Goal: Find specific page/section: Find specific page/section

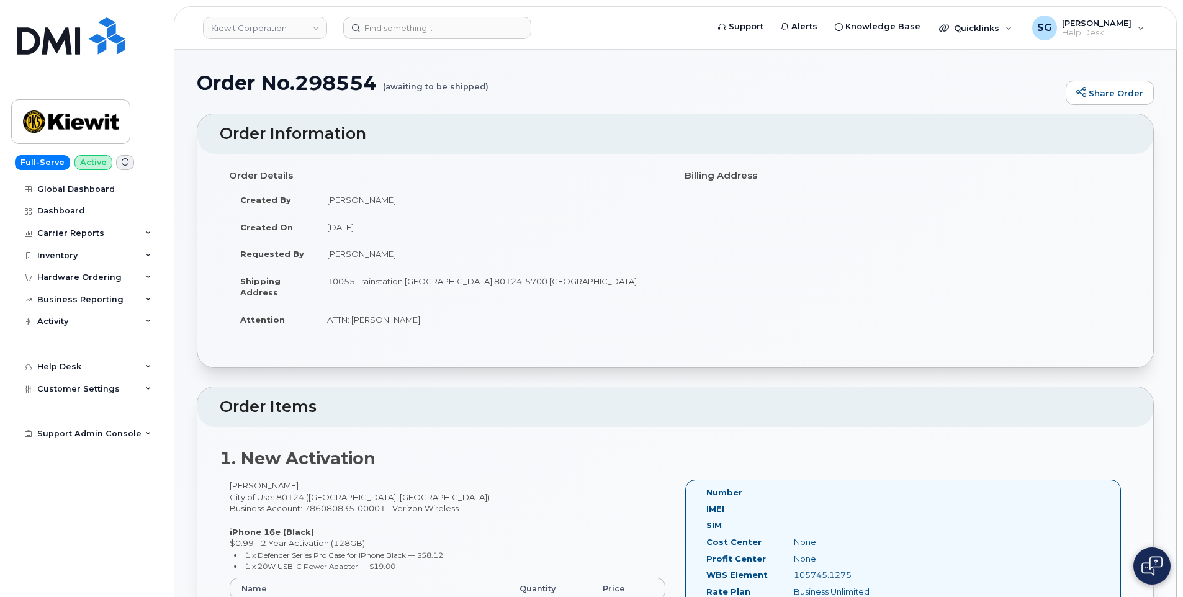
scroll to position [310, 0]
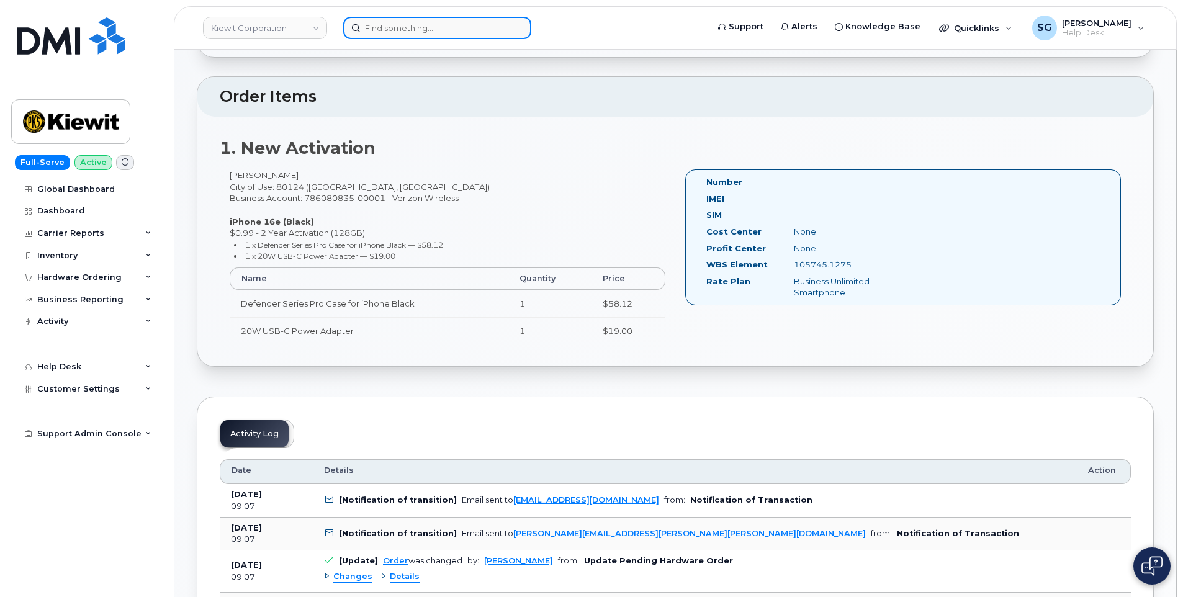
click at [415, 32] on input at bounding box center [437, 28] width 188 height 22
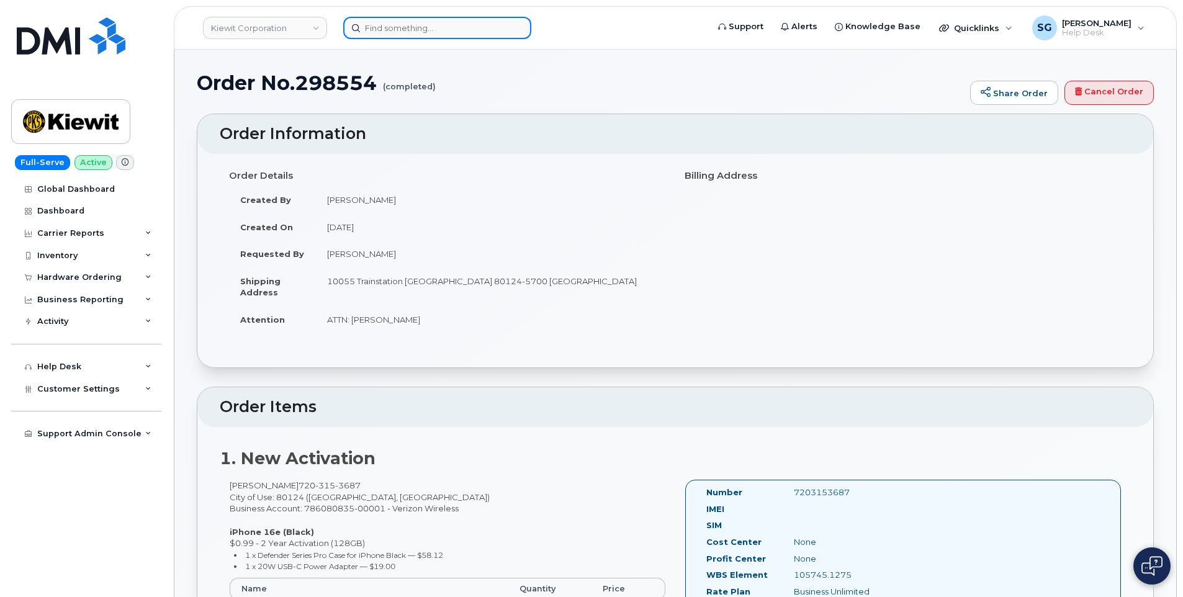
click at [432, 37] on input at bounding box center [437, 28] width 188 height 22
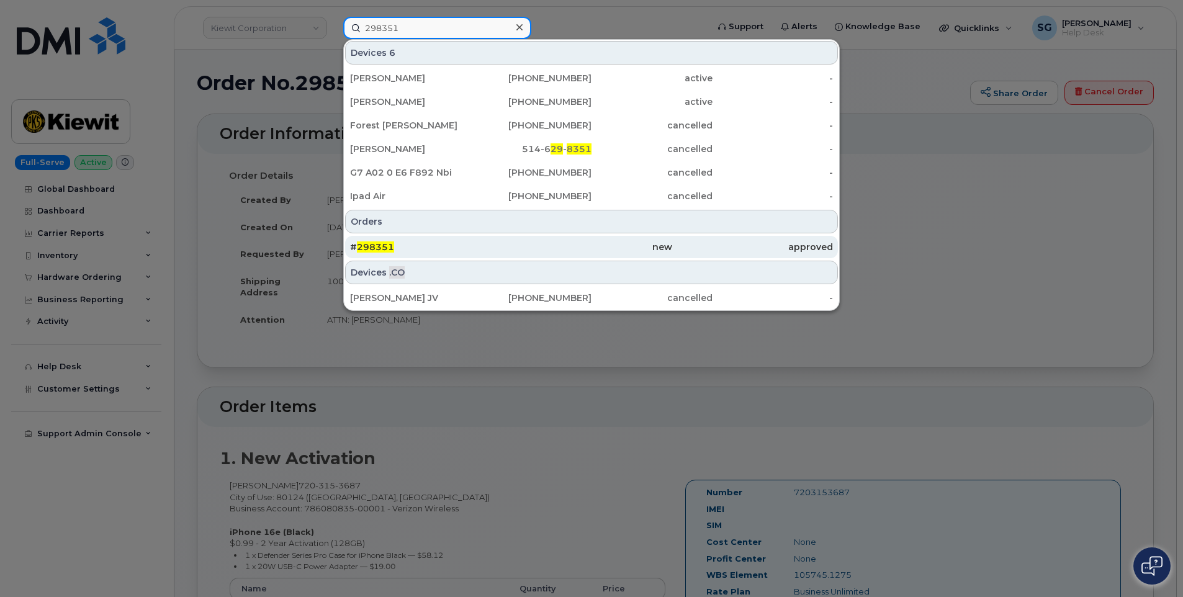
type input "298351"
click at [520, 248] on div "new" at bounding box center [591, 247] width 161 height 12
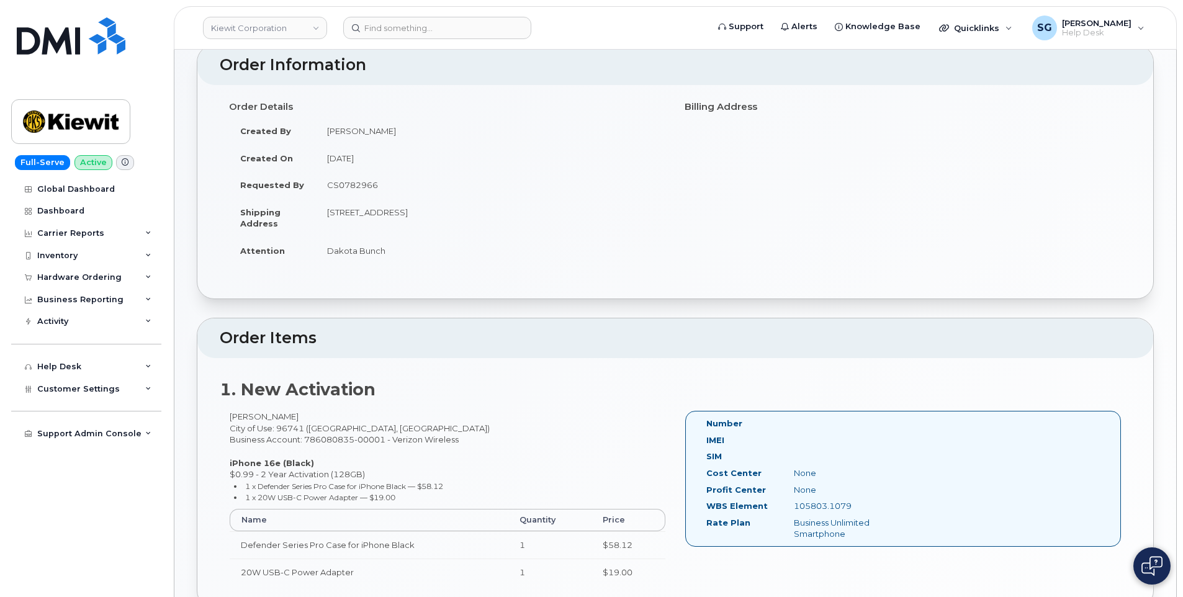
scroll to position [124, 0]
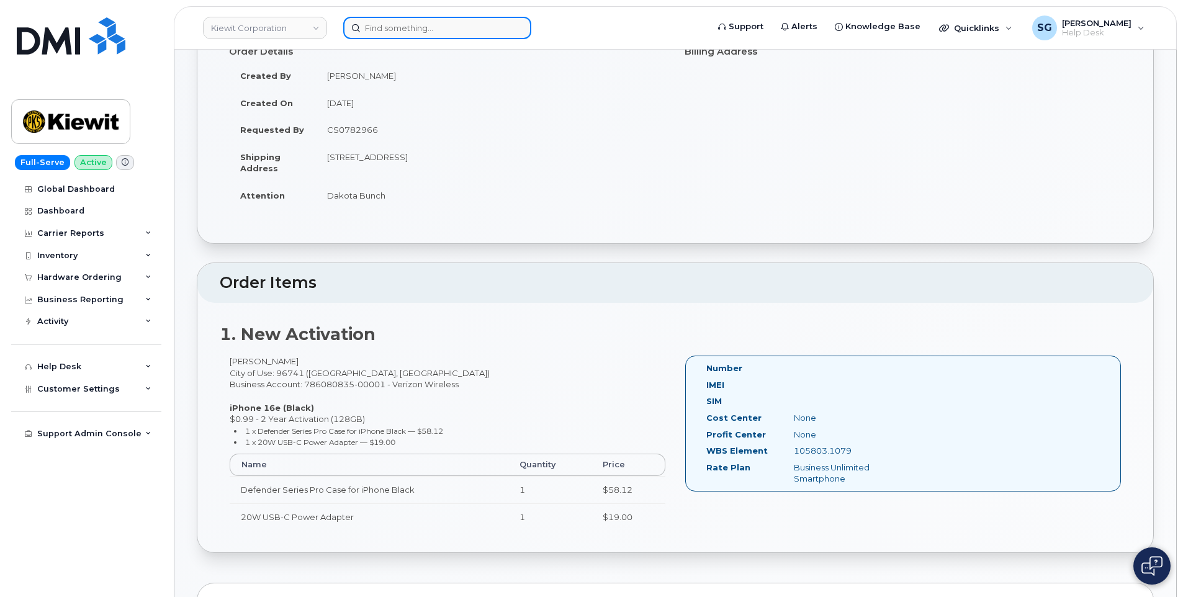
click at [417, 26] on input at bounding box center [437, 28] width 188 height 22
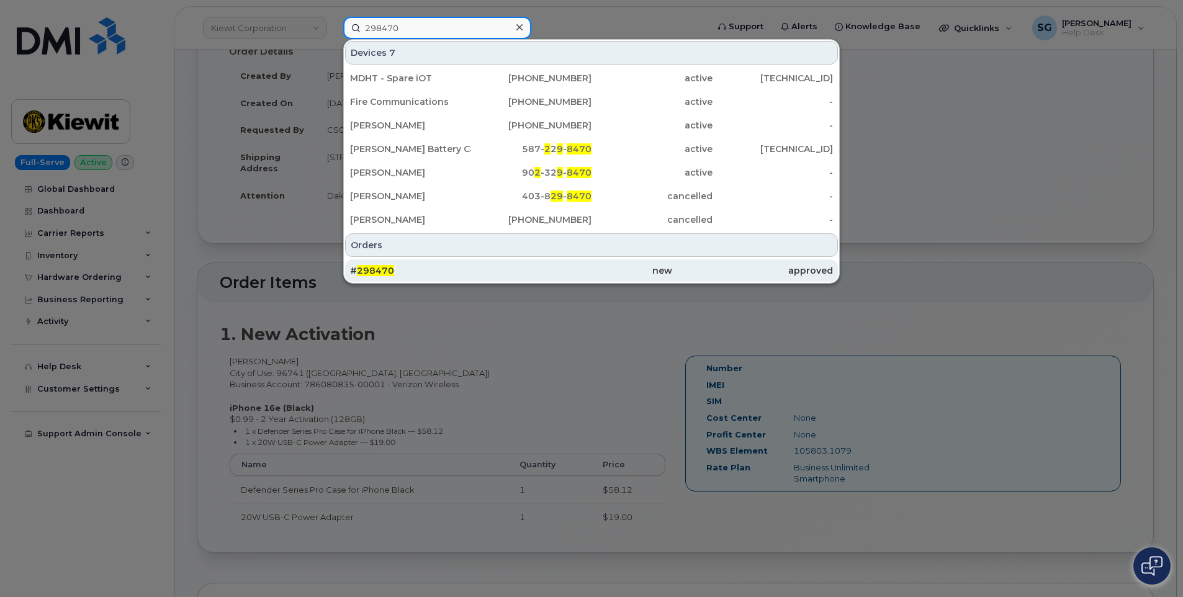
type input "298470"
click at [533, 266] on div "new" at bounding box center [591, 270] width 161 height 12
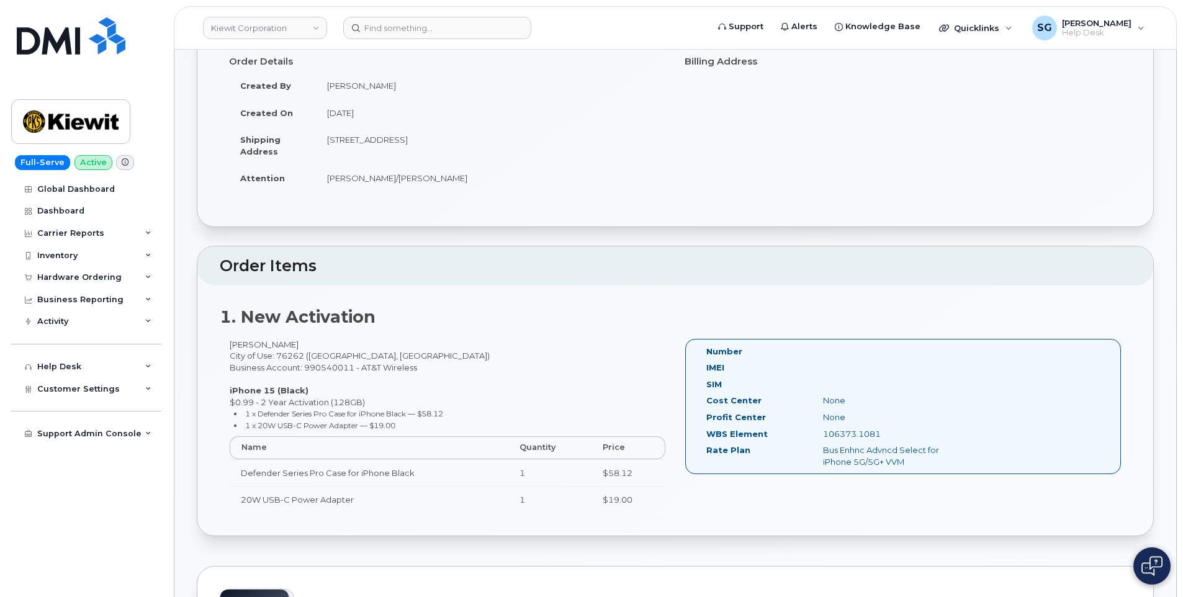
scroll to position [124, 0]
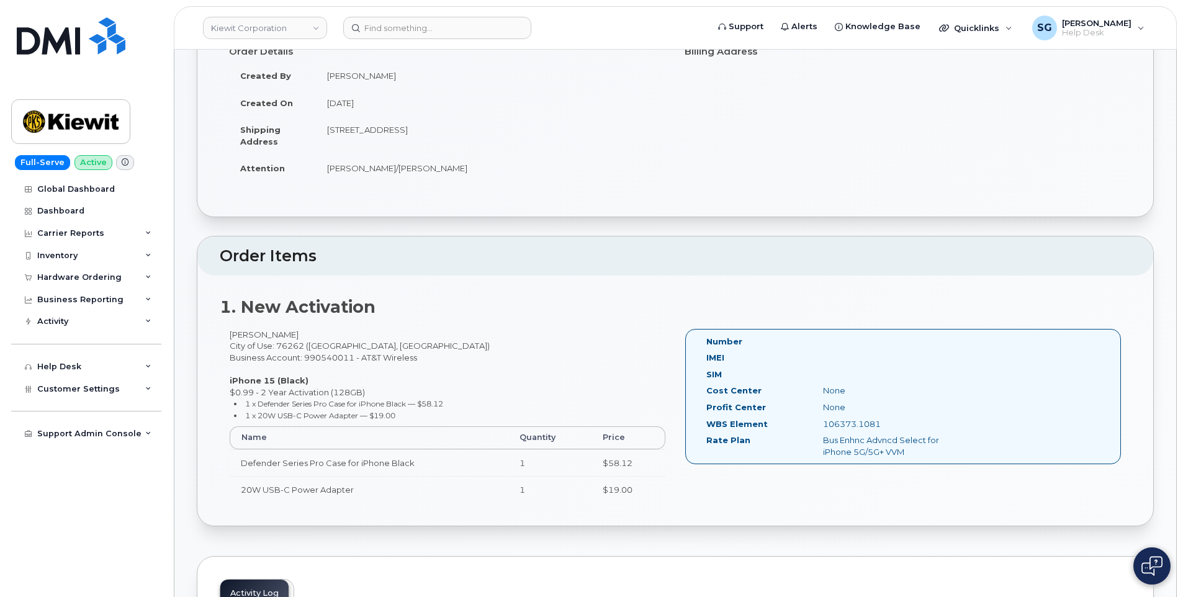
drag, startPoint x: 392, startPoint y: 50, endPoint x: 392, endPoint y: 43, distance: 7.5
click at [392, 50] on h4 "Order Details" at bounding box center [447, 52] width 437 height 11
click at [391, 33] on input at bounding box center [437, 28] width 188 height 22
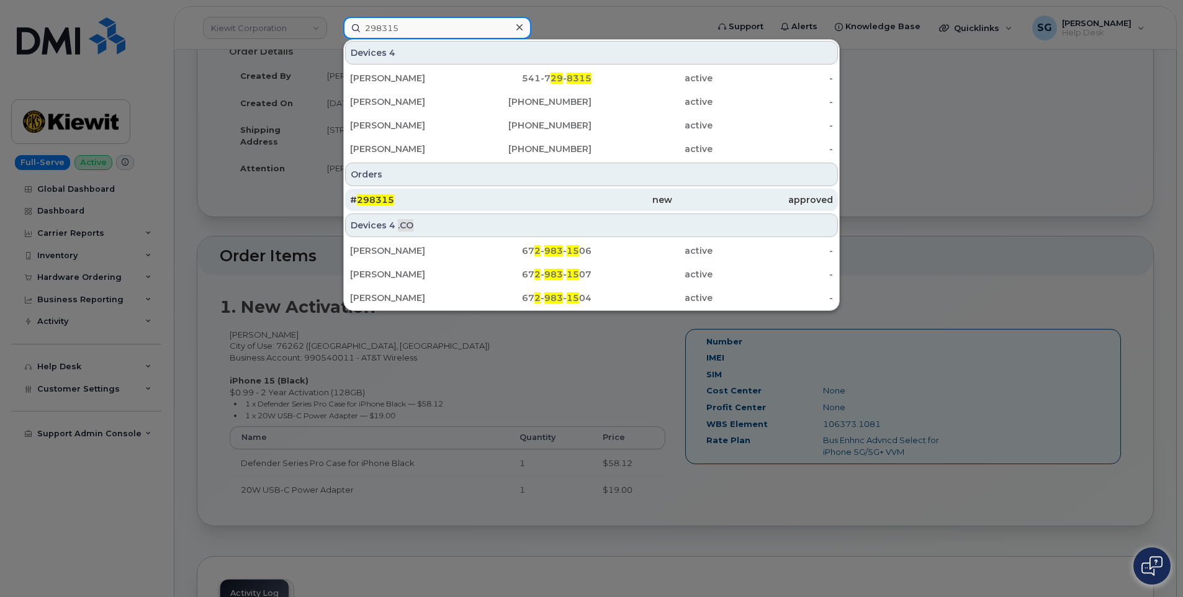
type input "298315"
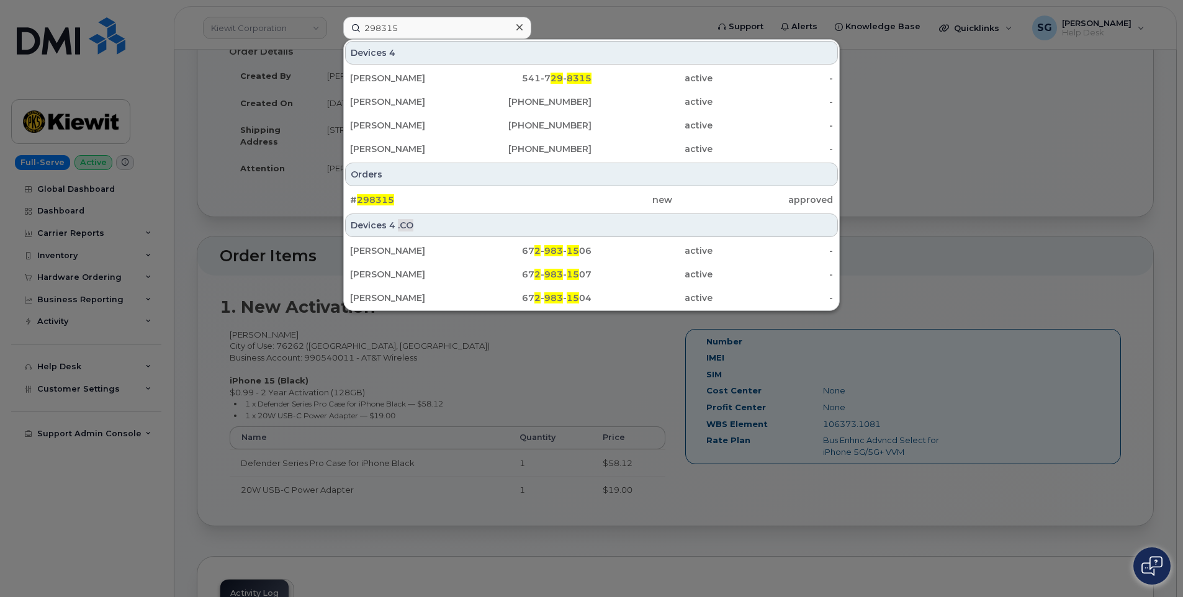
drag, startPoint x: 488, startPoint y: 193, endPoint x: 479, endPoint y: 222, distance: 30.0
click at [511, 193] on div "# 298315" at bounding box center [591, 200] width 161 height 22
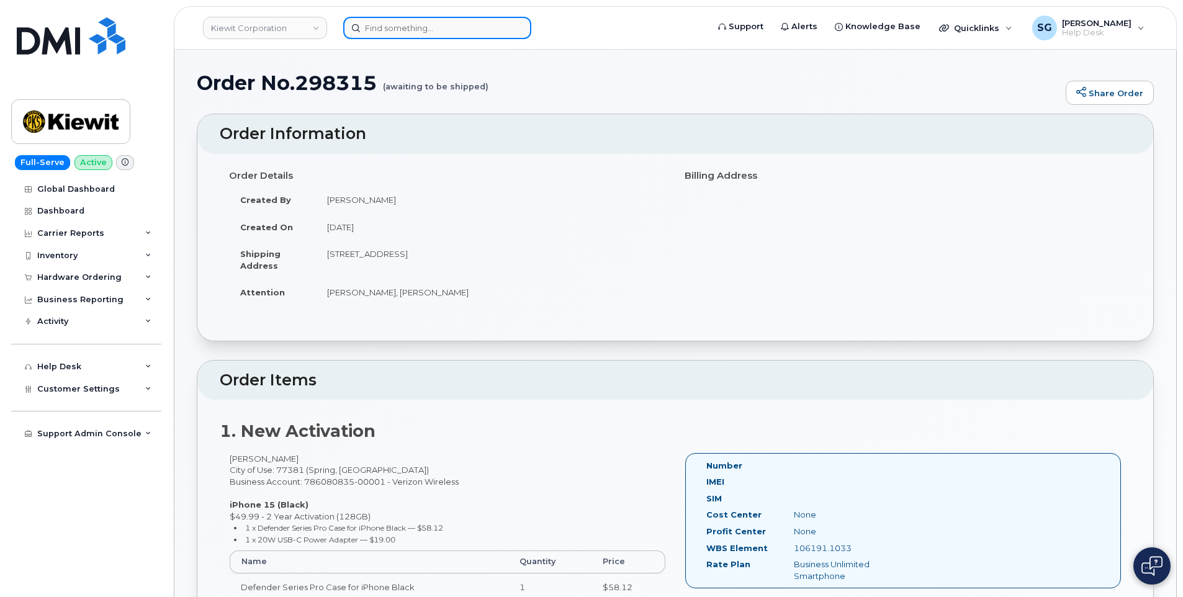
click at [431, 23] on input at bounding box center [437, 28] width 188 height 22
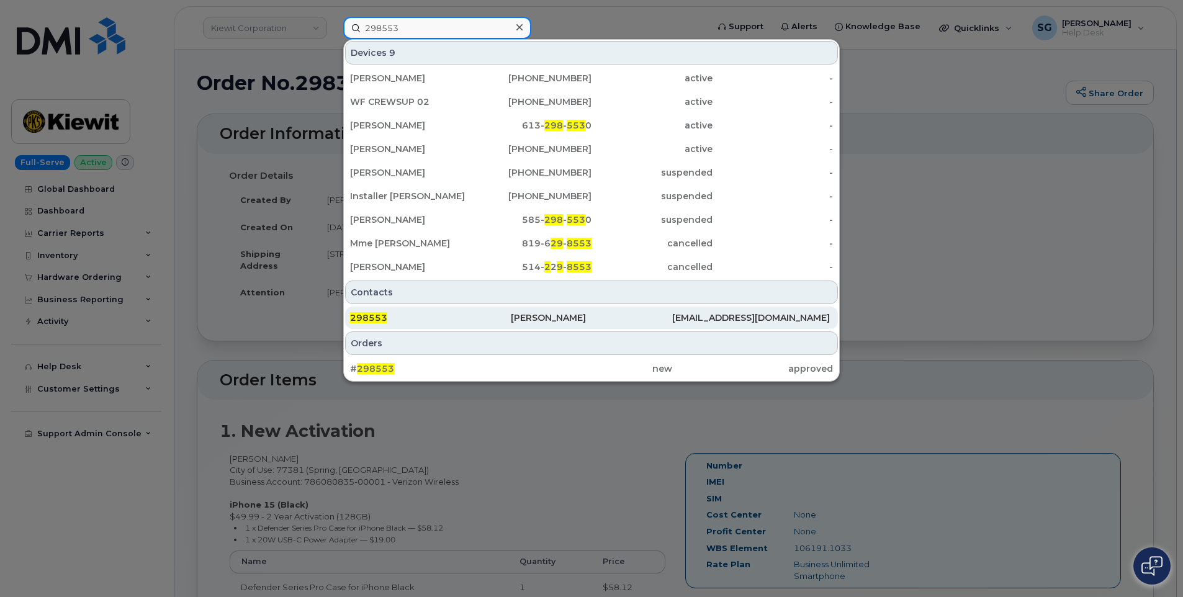
type input "298553"
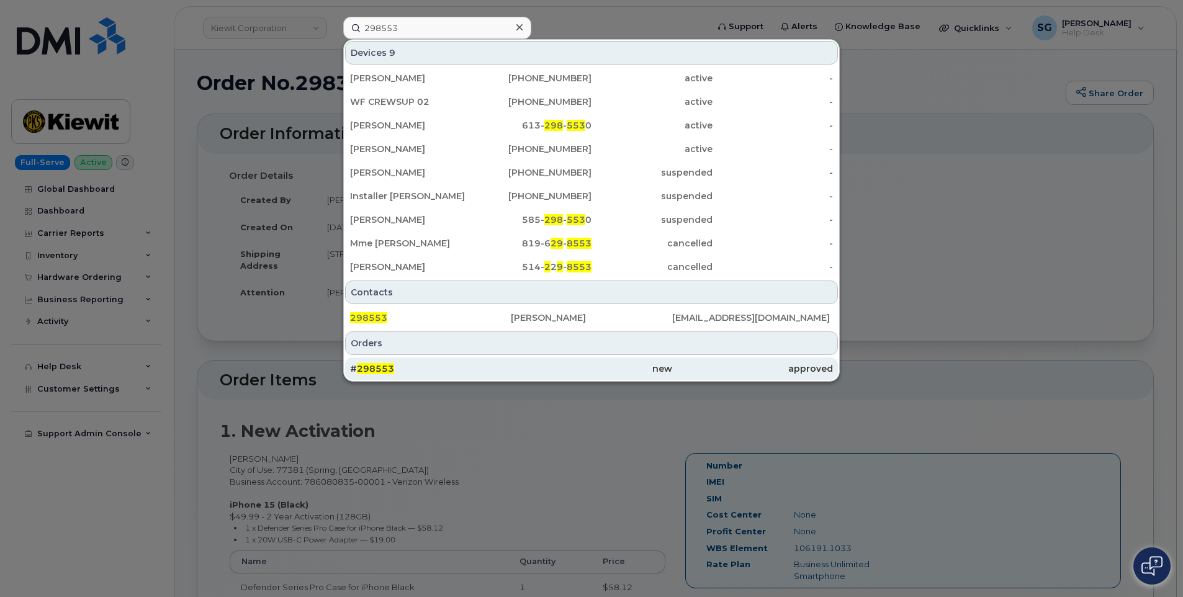
drag, startPoint x: 515, startPoint y: 368, endPoint x: 519, endPoint y: 359, distance: 9.7
click at [515, 368] on div "new" at bounding box center [591, 369] width 161 height 12
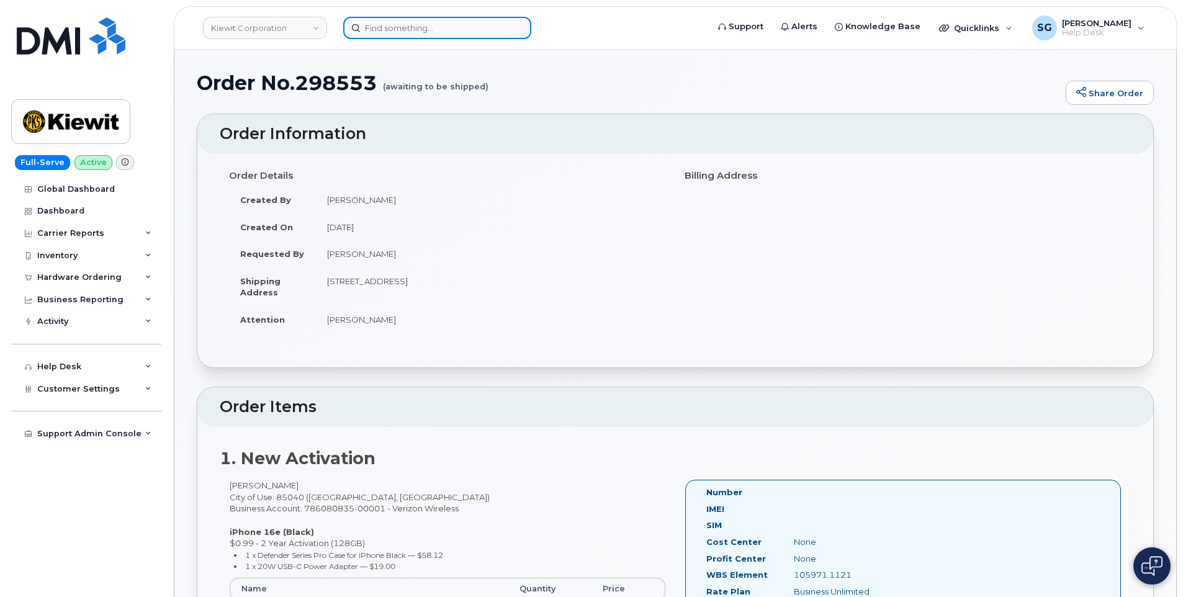
click at [440, 34] on input at bounding box center [437, 28] width 188 height 22
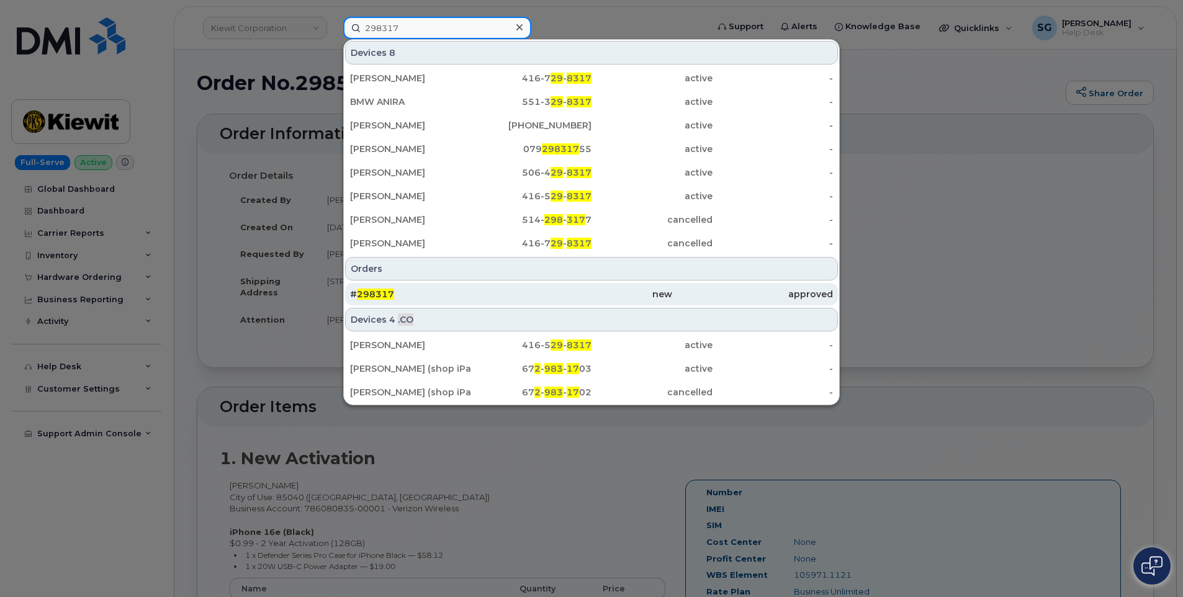
type input "298317"
click at [672, 288] on div "new" at bounding box center [752, 294] width 161 height 22
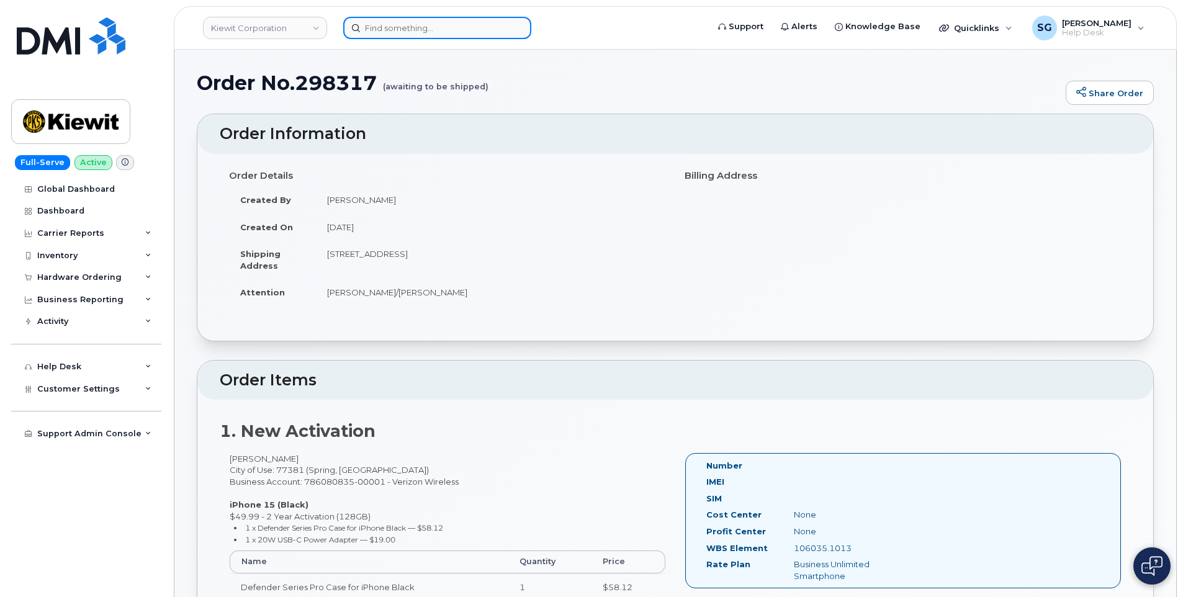
click at [487, 27] on input at bounding box center [437, 28] width 188 height 22
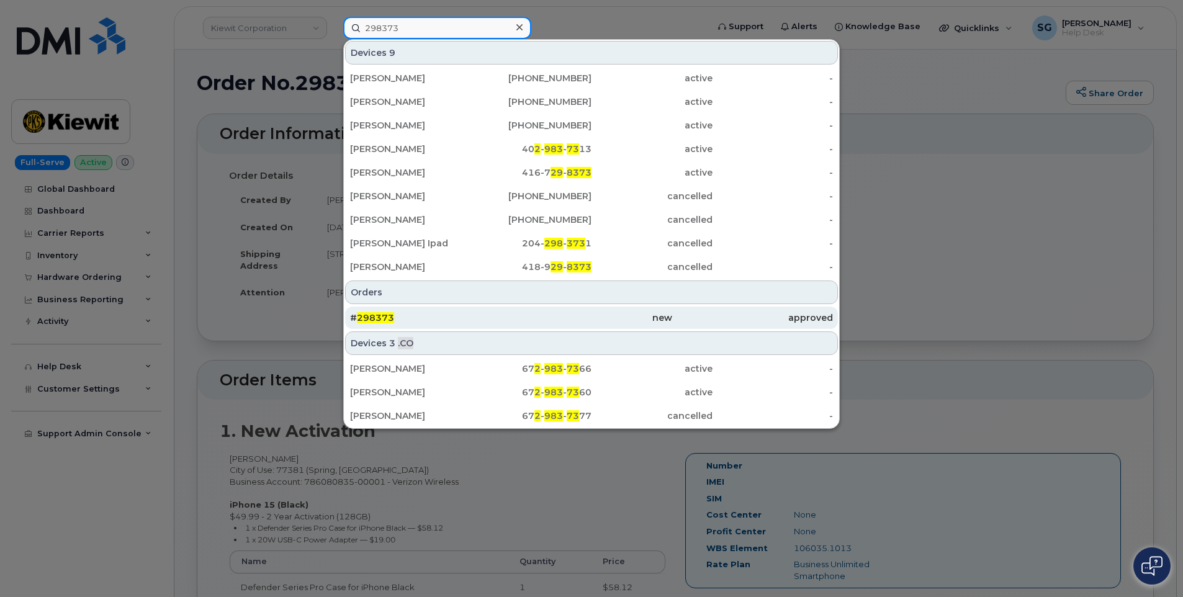
type input "298373"
click at [517, 323] on div "new" at bounding box center [591, 318] width 161 height 12
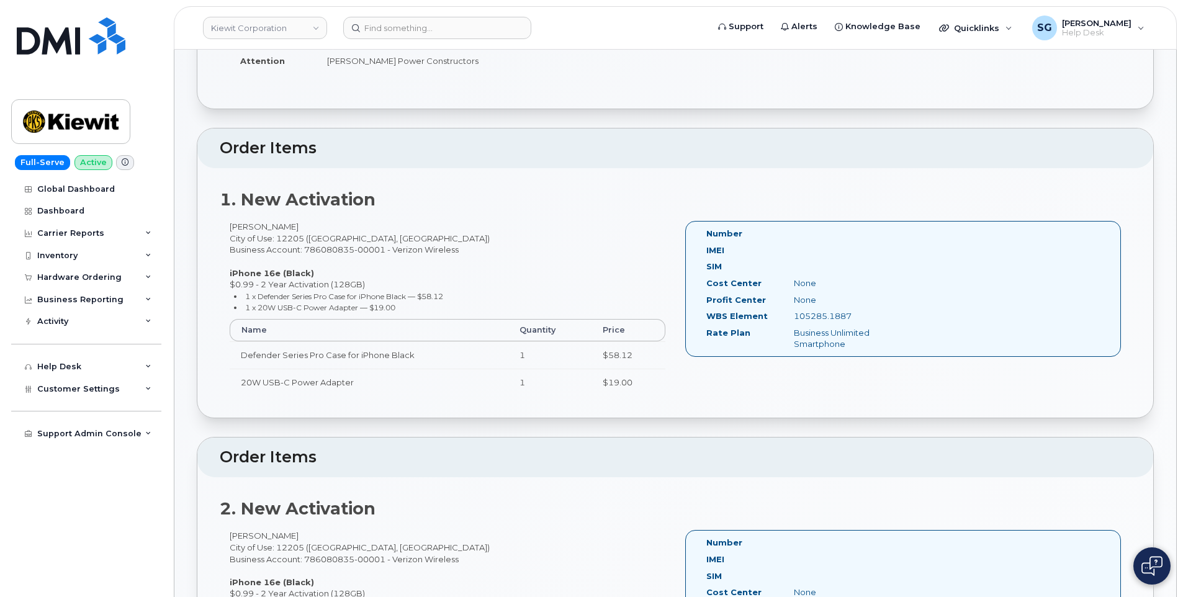
scroll to position [373, 0]
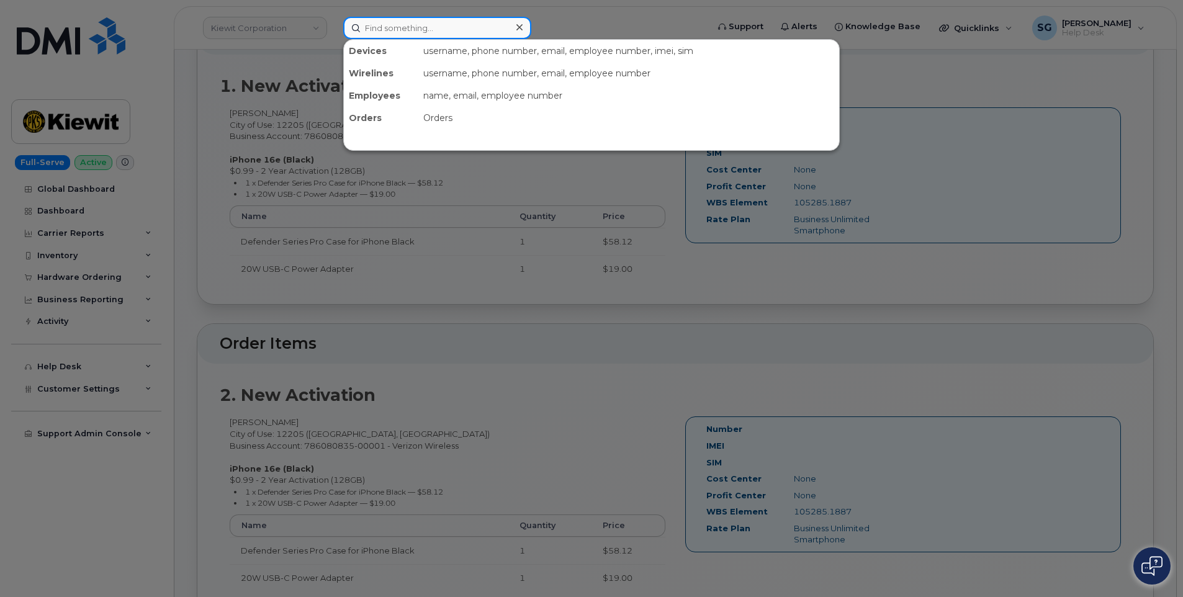
click at [455, 35] on input at bounding box center [437, 28] width 188 height 22
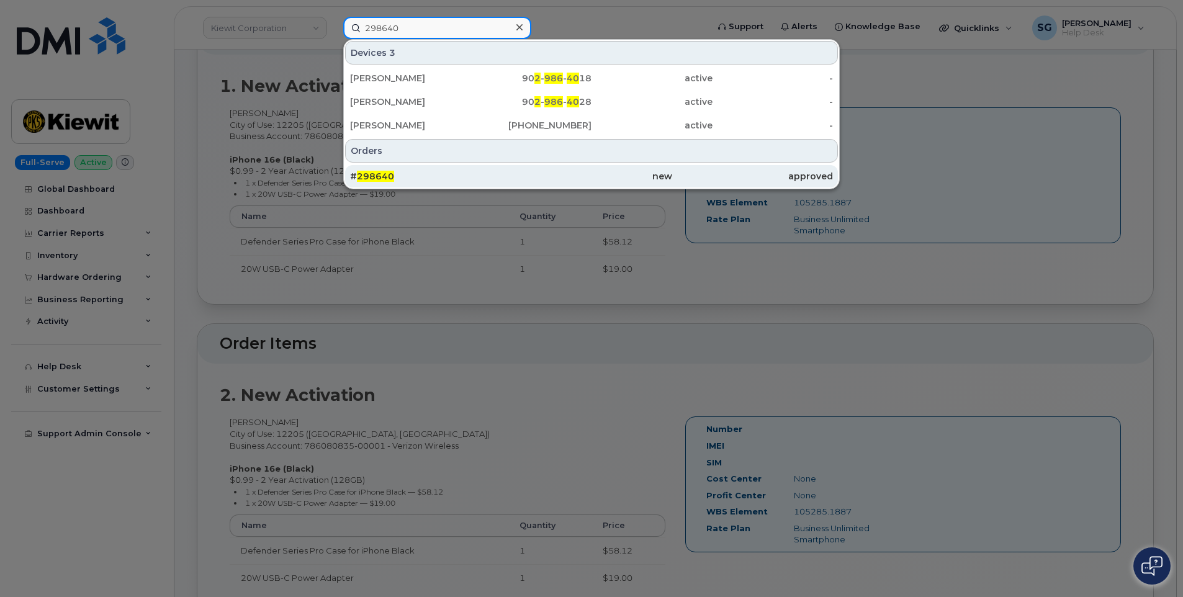
type input "298640"
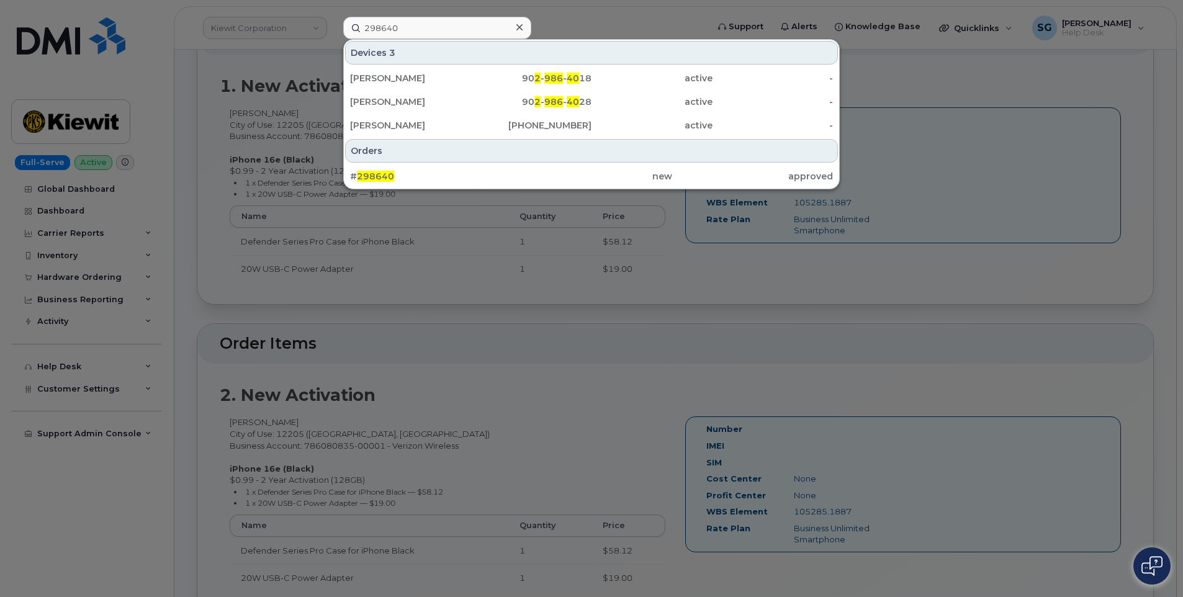
drag, startPoint x: 513, startPoint y: 176, endPoint x: 479, endPoint y: 192, distance: 36.9
click at [513, 176] on div "new" at bounding box center [591, 176] width 161 height 12
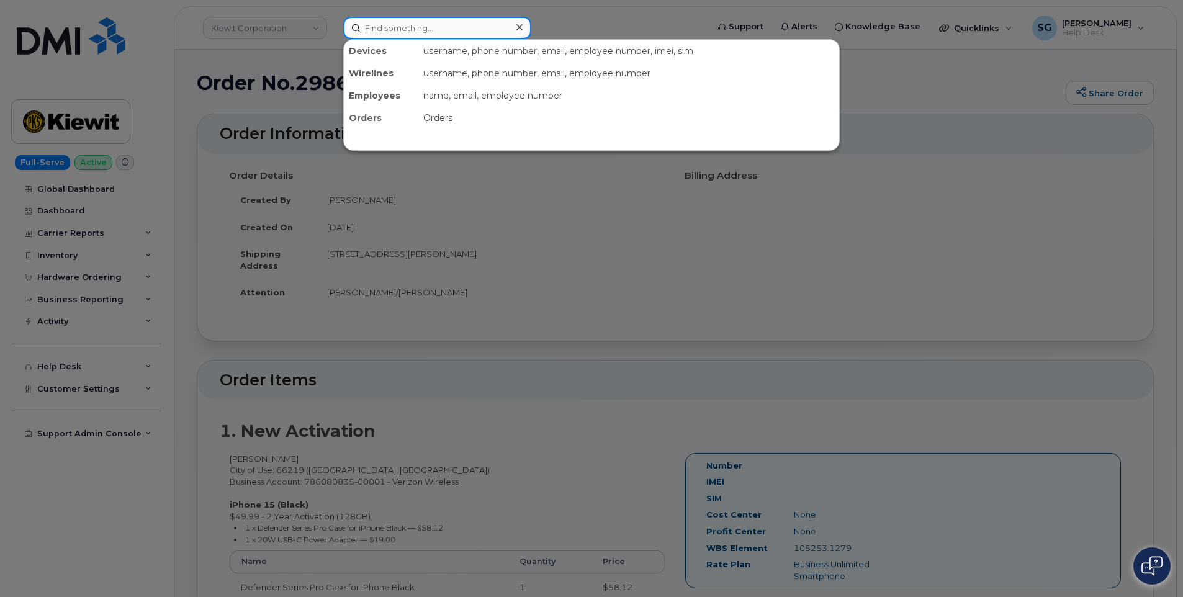
click at [481, 37] on input at bounding box center [437, 28] width 188 height 22
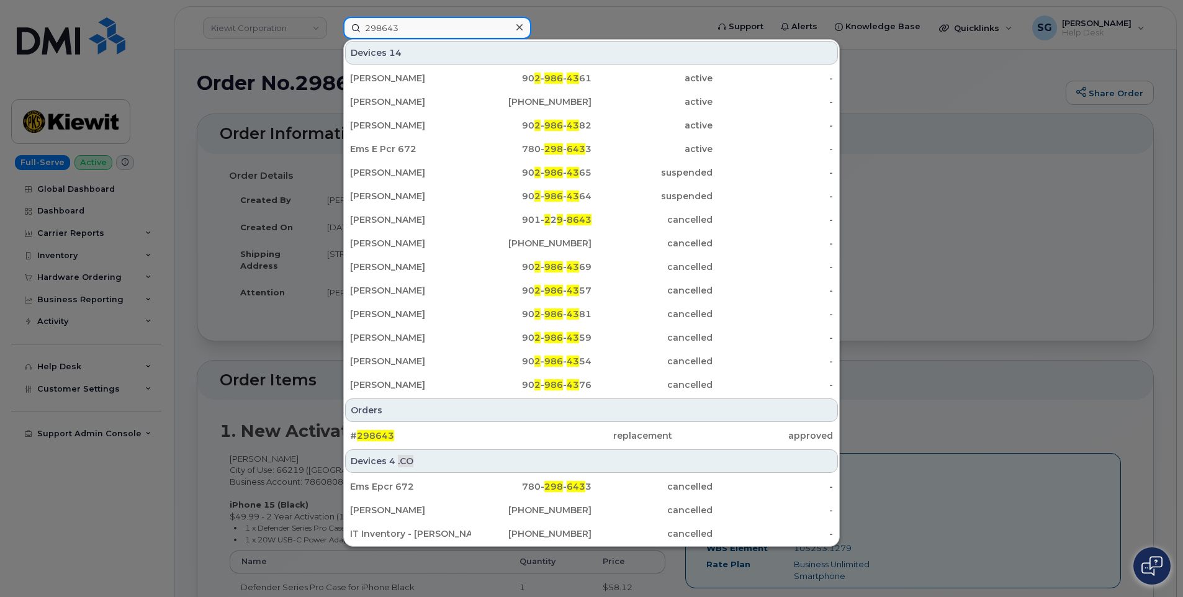
type input "298643"
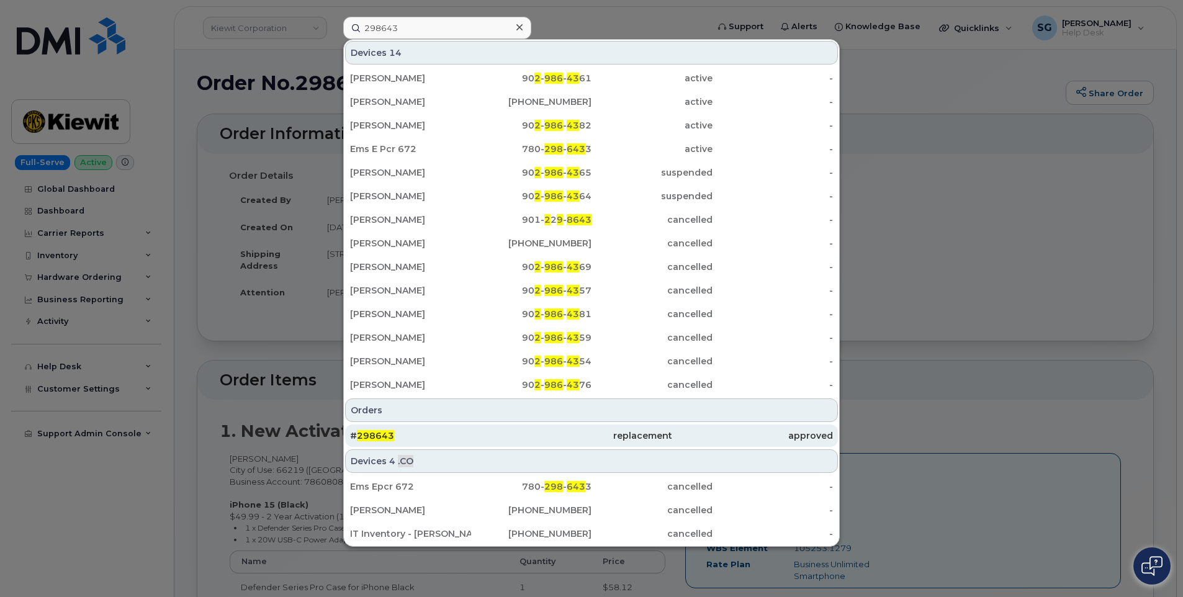
click at [480, 440] on div "# 298643" at bounding box center [430, 436] width 161 height 12
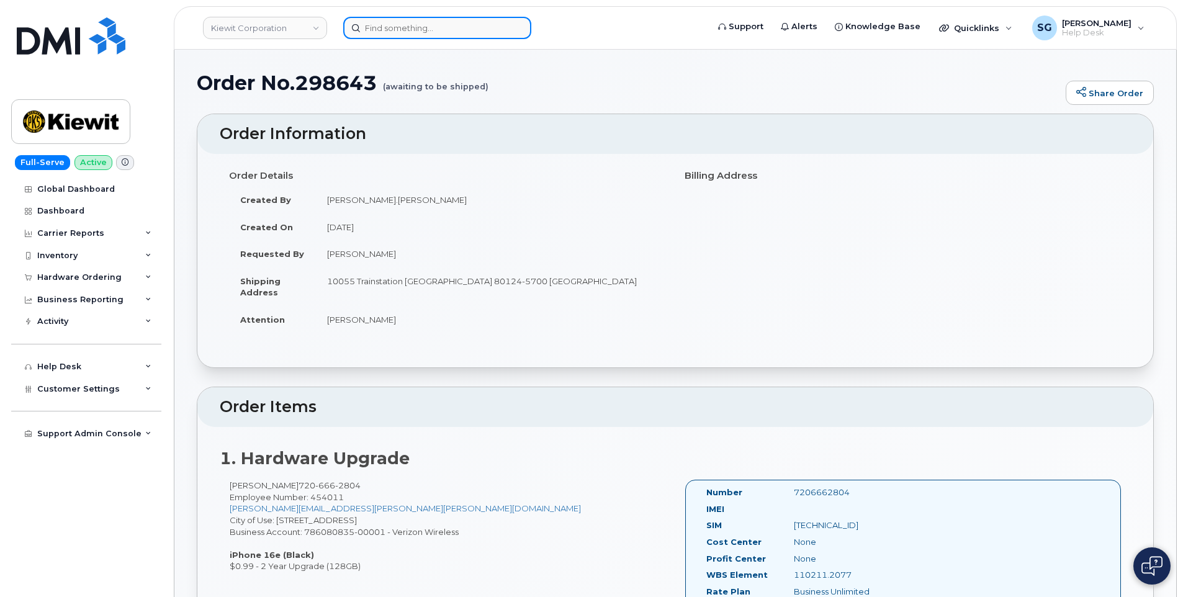
click at [422, 25] on input at bounding box center [437, 28] width 188 height 22
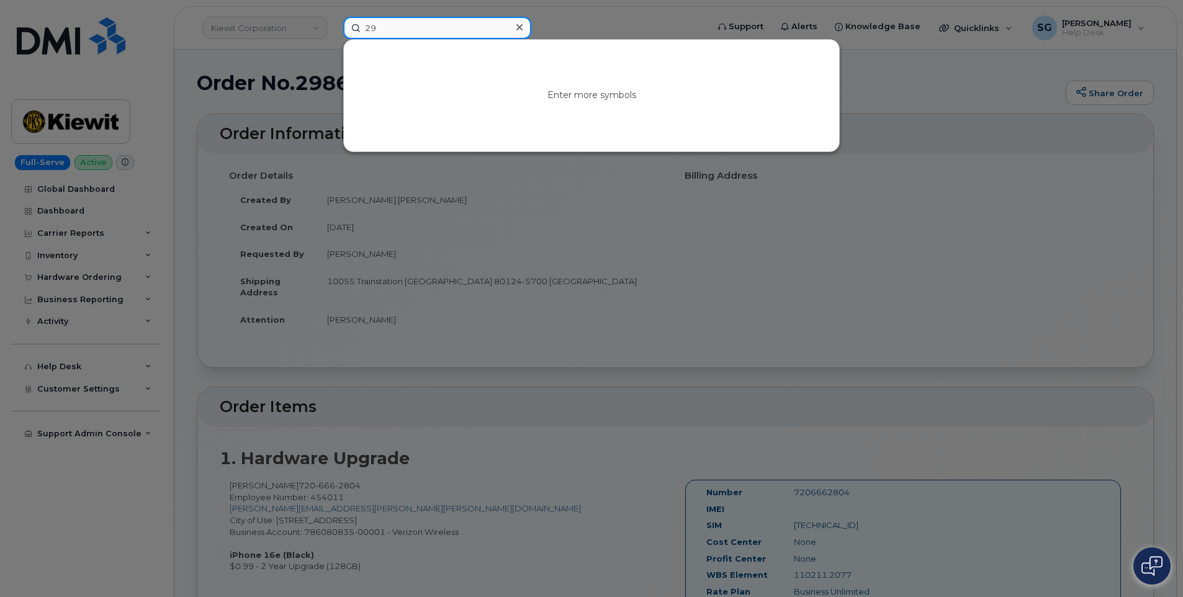
click at [445, 30] on input "29" at bounding box center [437, 28] width 188 height 22
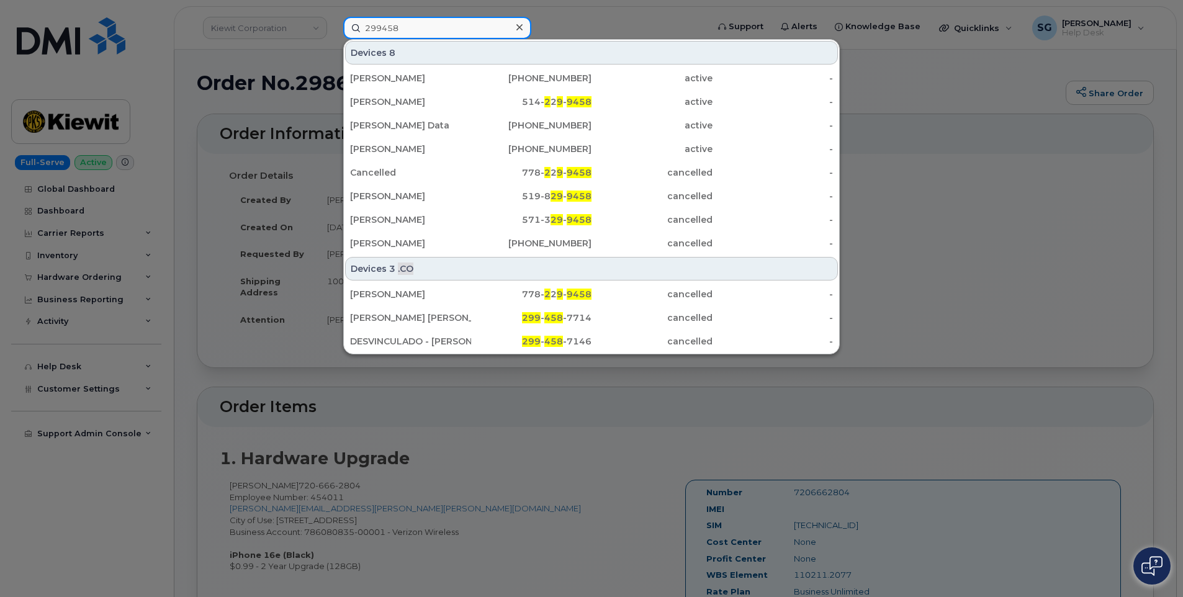
click at [384, 26] on input "299458" at bounding box center [437, 28] width 188 height 22
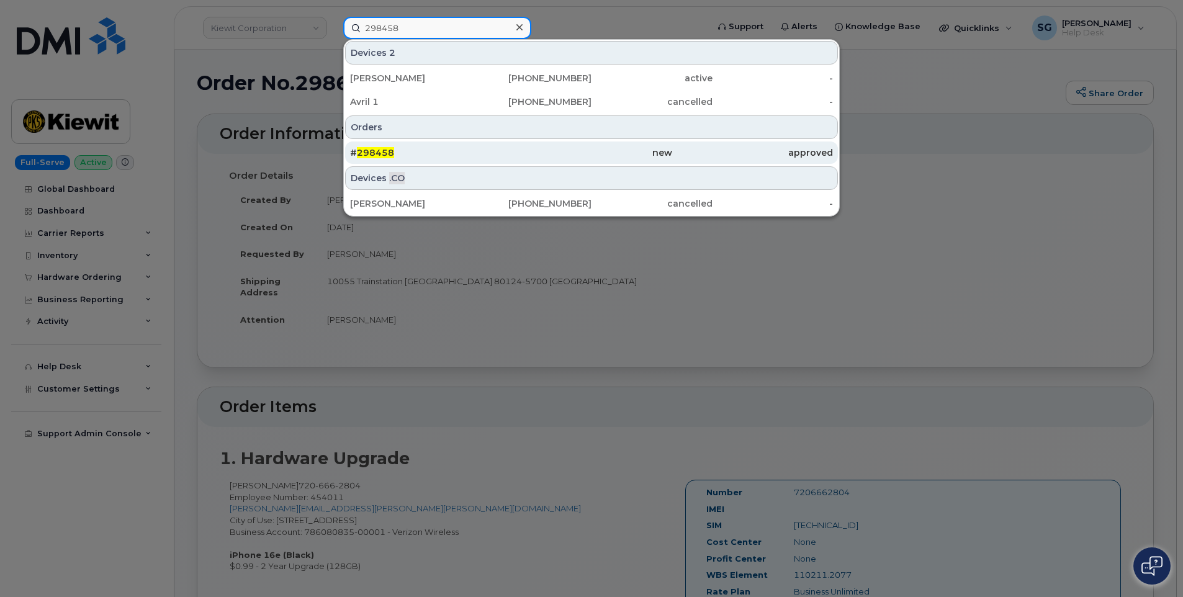
type input "298458"
click at [507, 157] on div "# 298458" at bounding box center [430, 153] width 161 height 12
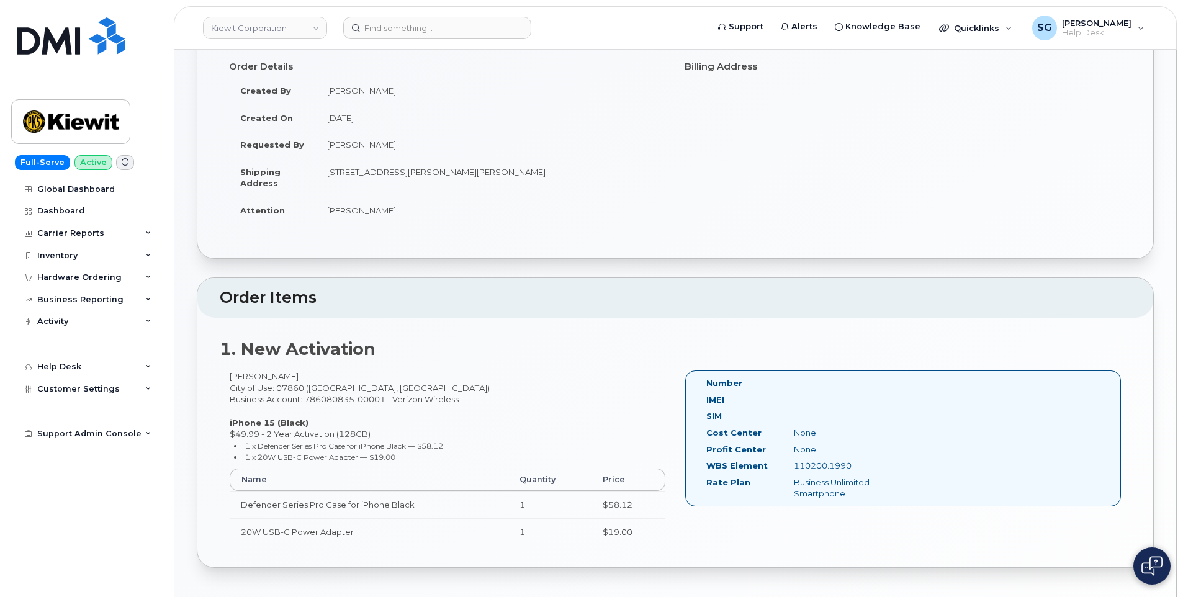
scroll to position [186, 0]
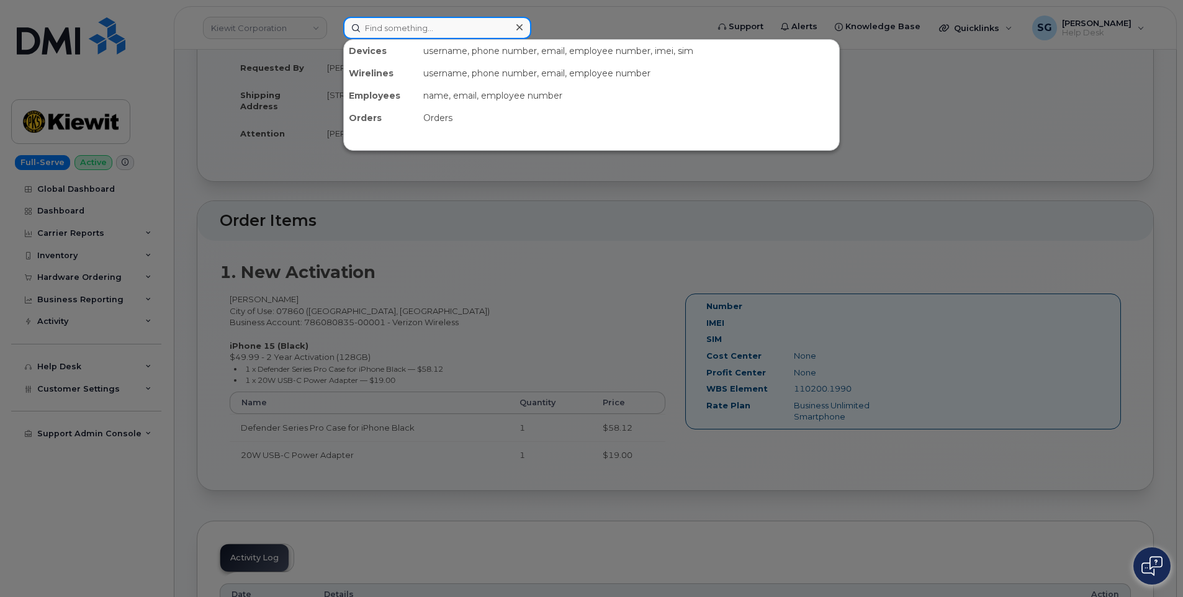
click at [407, 32] on input at bounding box center [437, 28] width 188 height 22
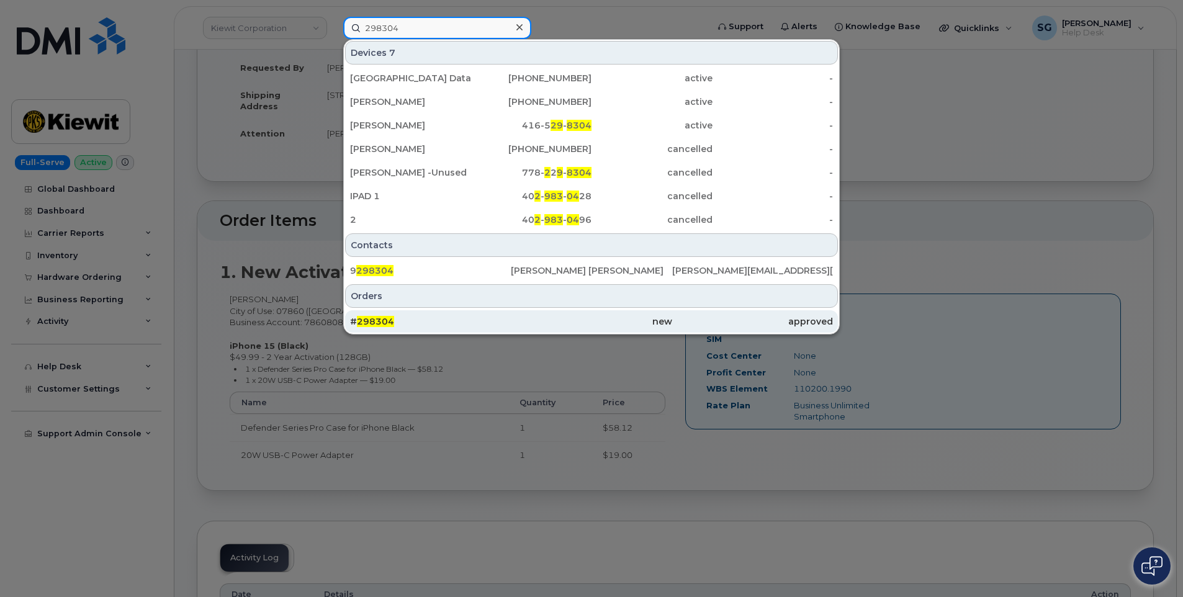
type input "298304"
click at [477, 310] on link "# 298304 new approved" at bounding box center [591, 321] width 493 height 22
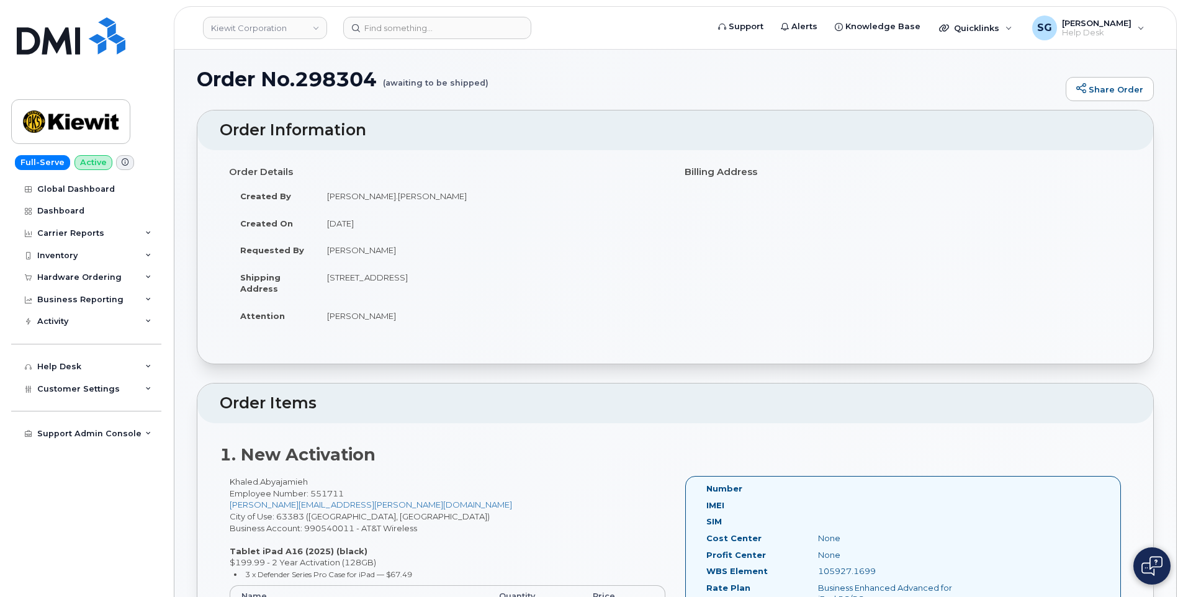
scroll to position [186, 0]
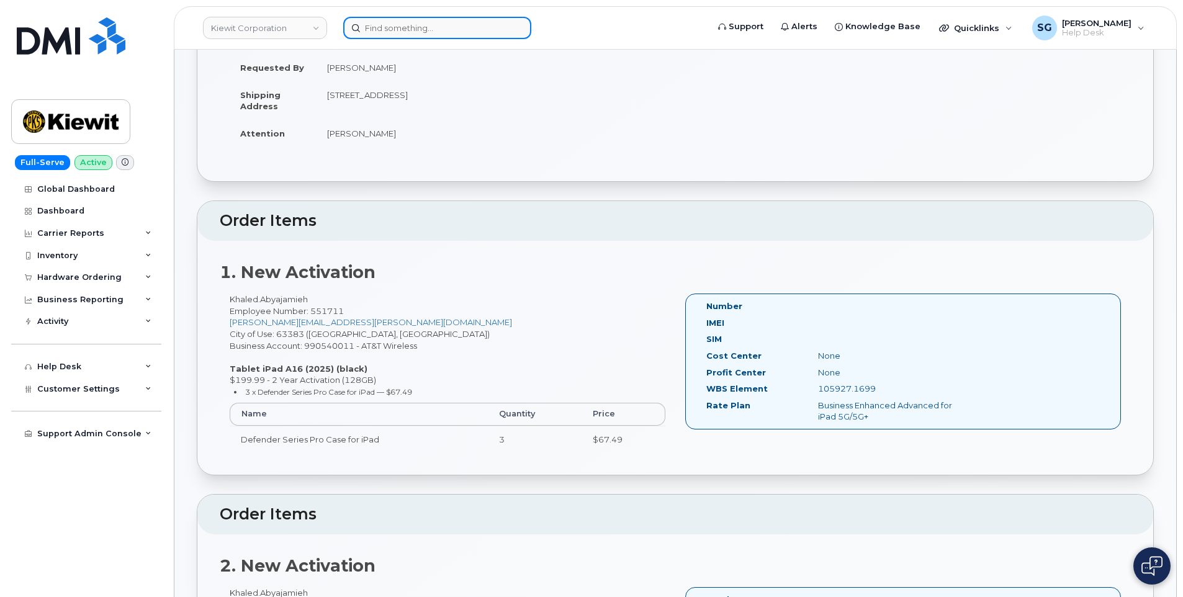
click at [421, 22] on input at bounding box center [437, 28] width 188 height 22
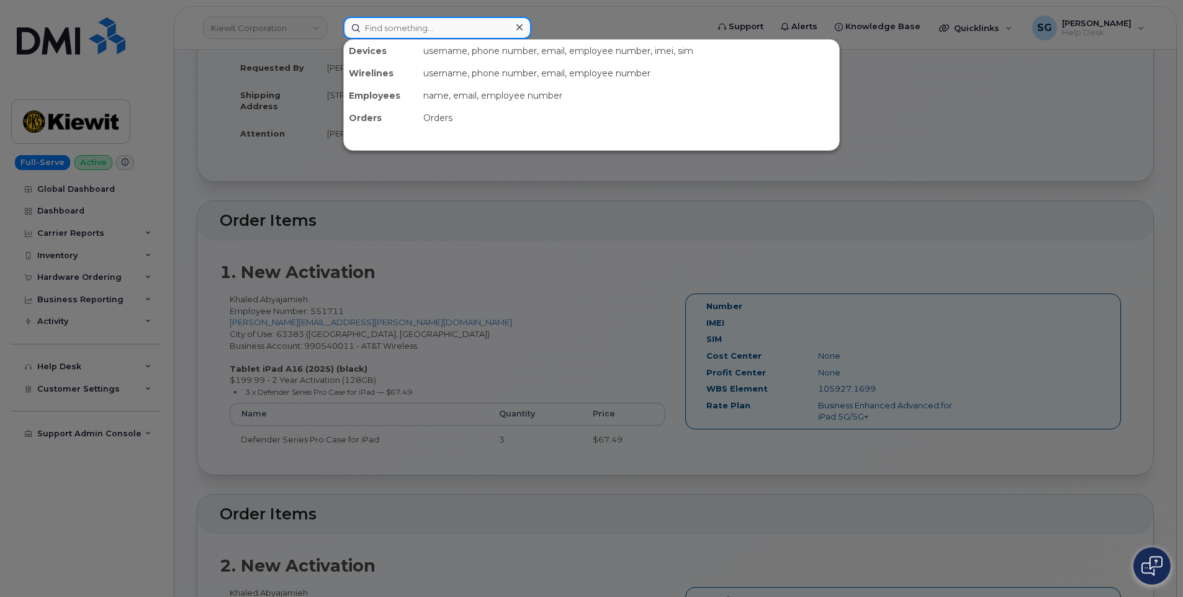
click at [430, 36] on input at bounding box center [437, 28] width 188 height 22
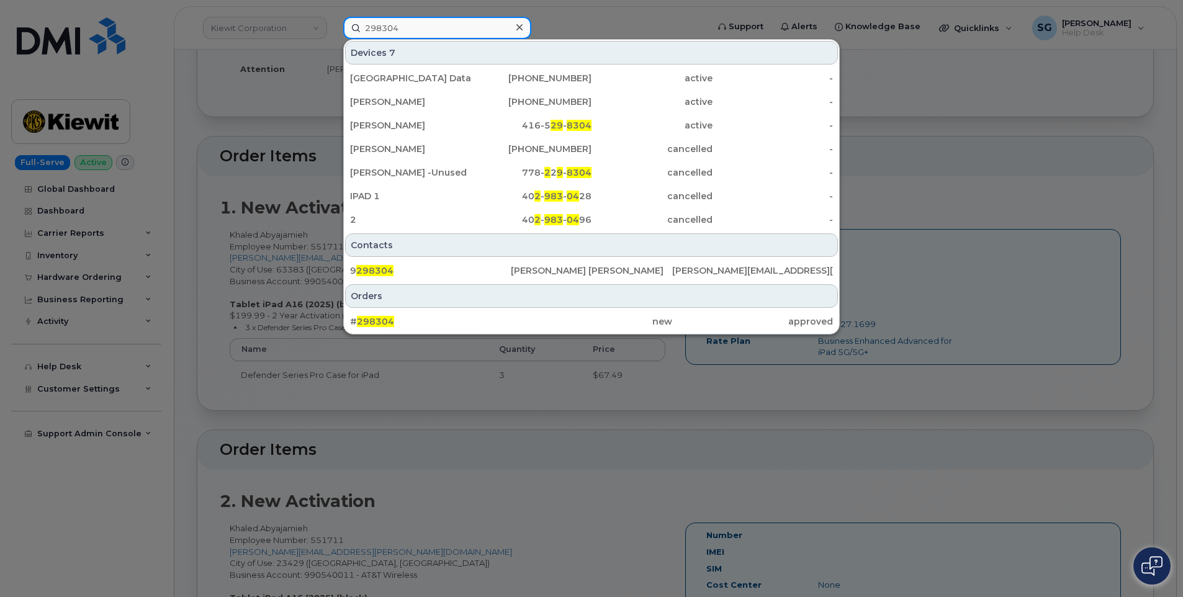
scroll to position [310, 0]
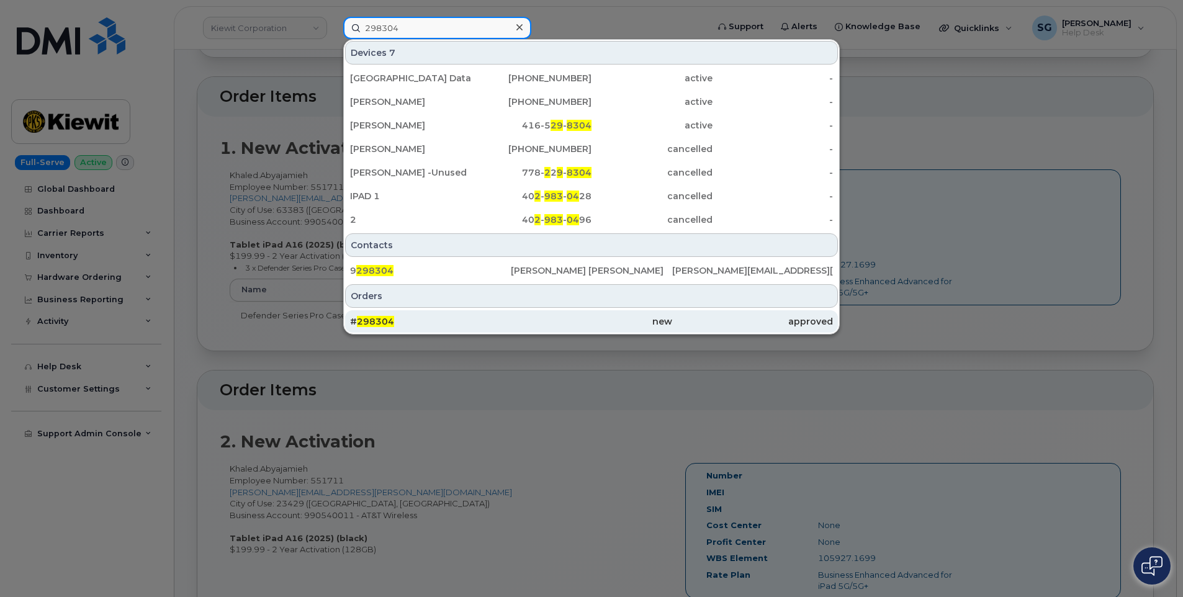
type input "298304"
click at [561, 316] on div "new" at bounding box center [591, 321] width 161 height 12
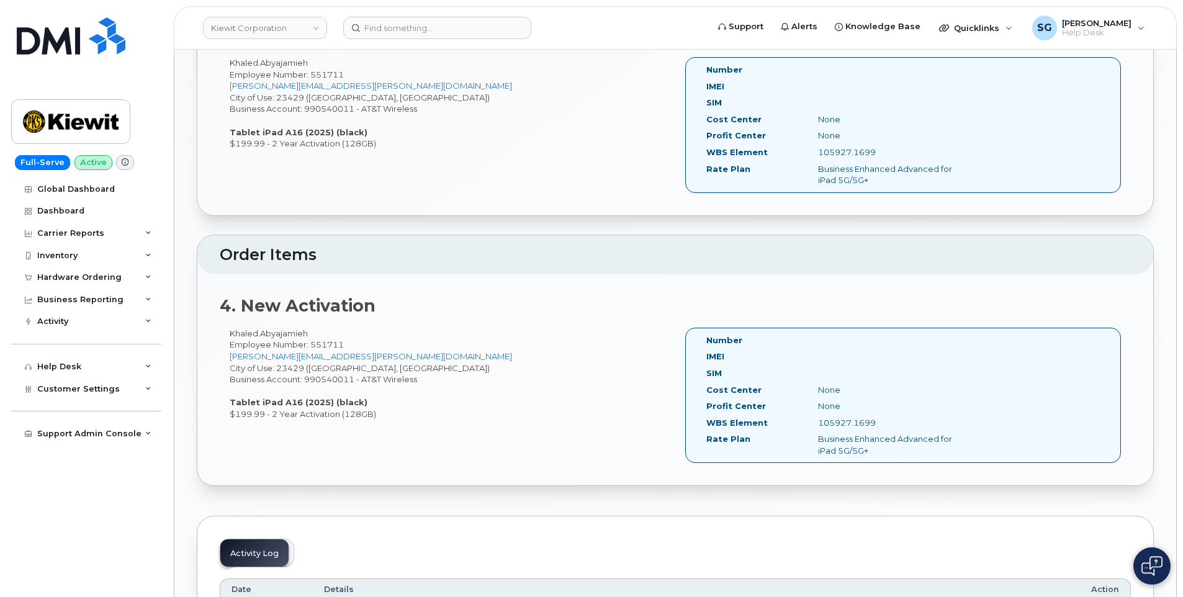
scroll to position [993, 0]
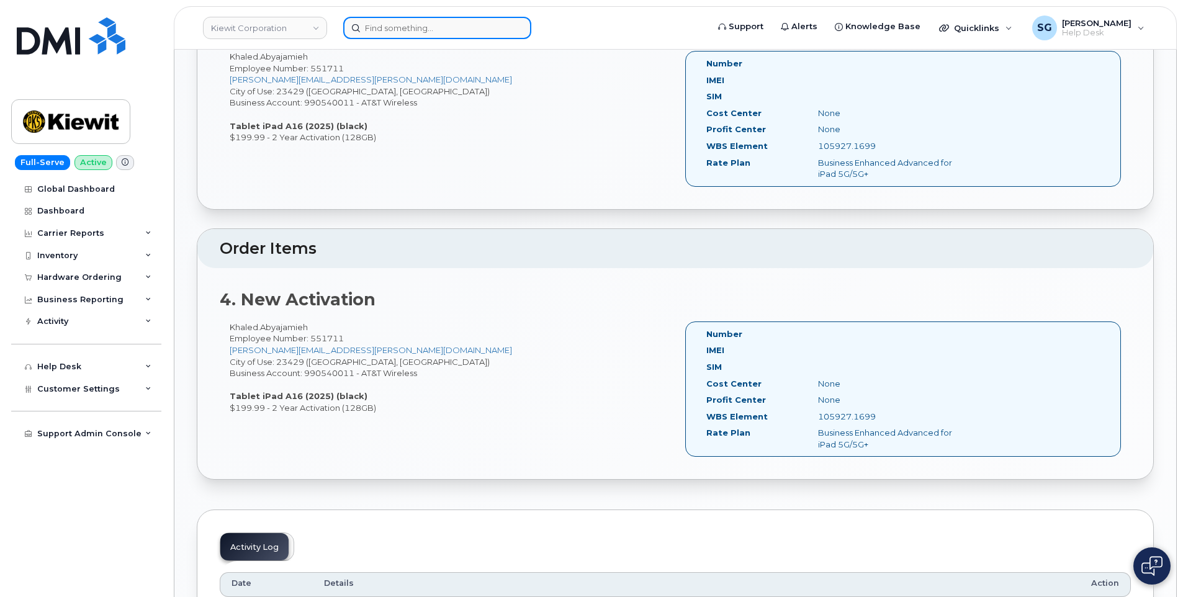
click at [498, 31] on input at bounding box center [437, 28] width 188 height 22
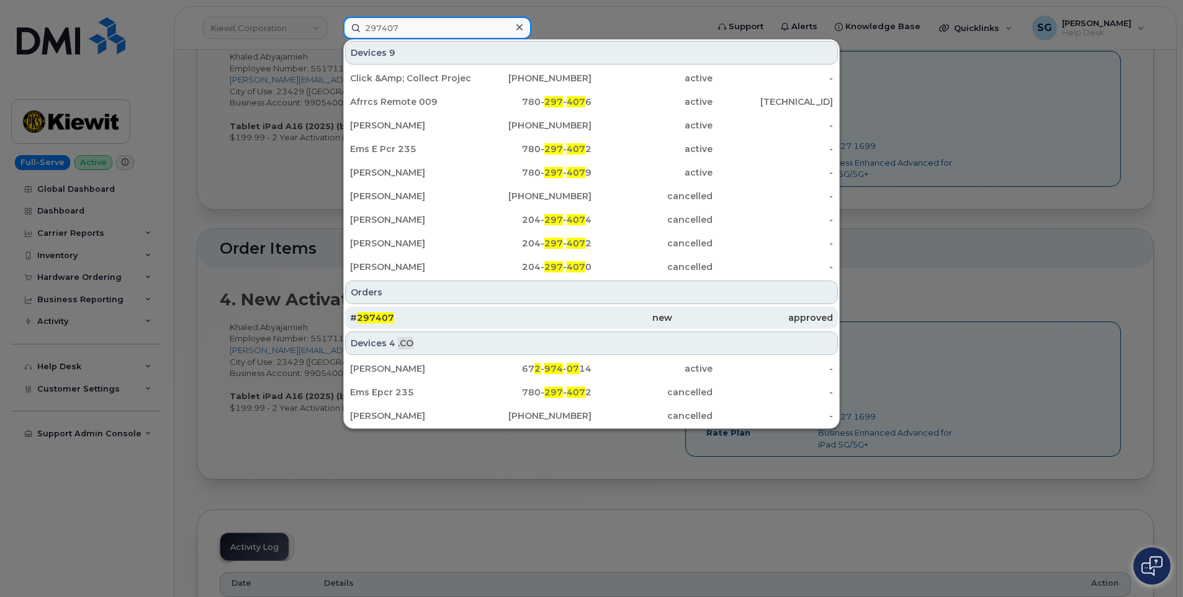
type input "297407"
click at [517, 316] on div "new" at bounding box center [591, 318] width 161 height 12
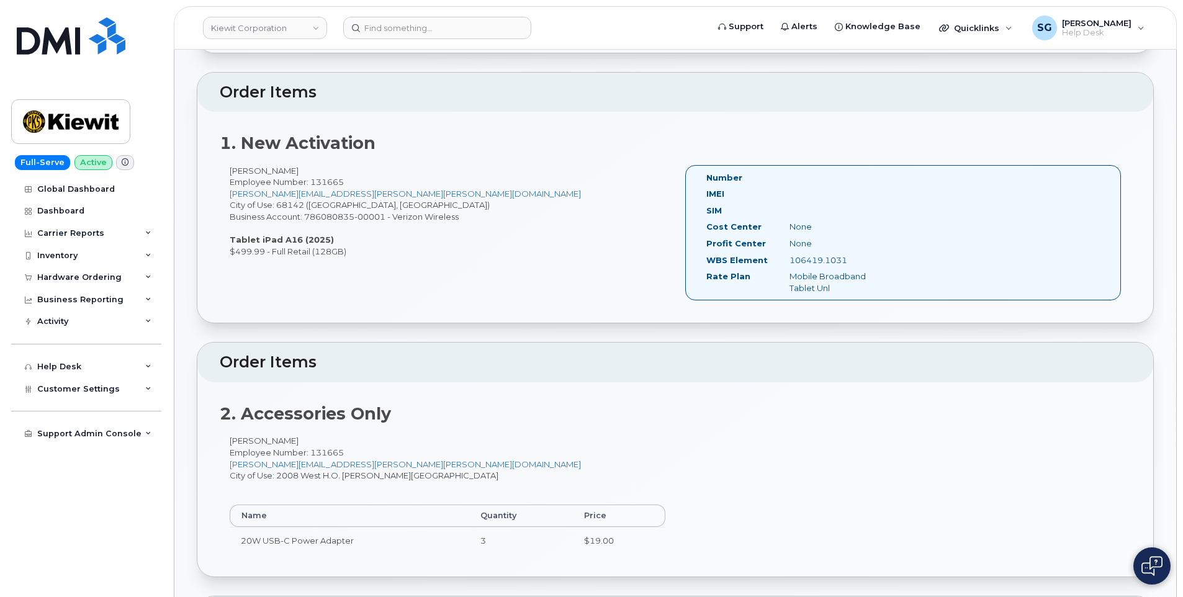
scroll to position [310, 0]
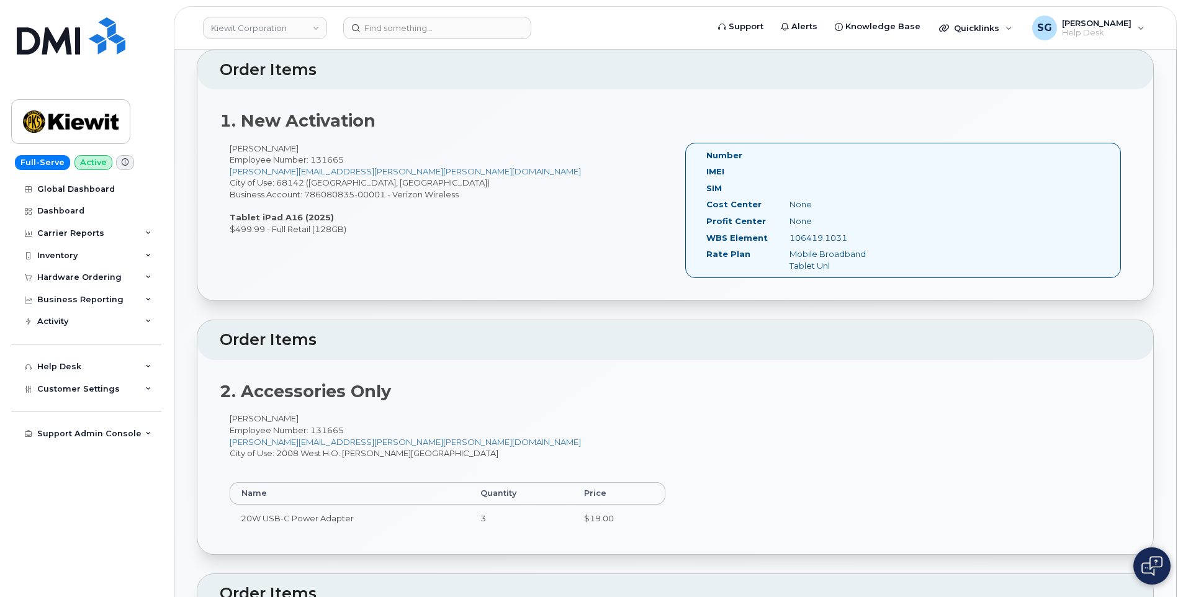
drag, startPoint x: 832, startPoint y: 238, endPoint x: 787, endPoint y: 240, distance: 44.7
click at [786, 240] on div "106419.1031" at bounding box center [838, 238] width 117 height 12
drag, startPoint x: 787, startPoint y: 240, endPoint x: 800, endPoint y: 240, distance: 12.4
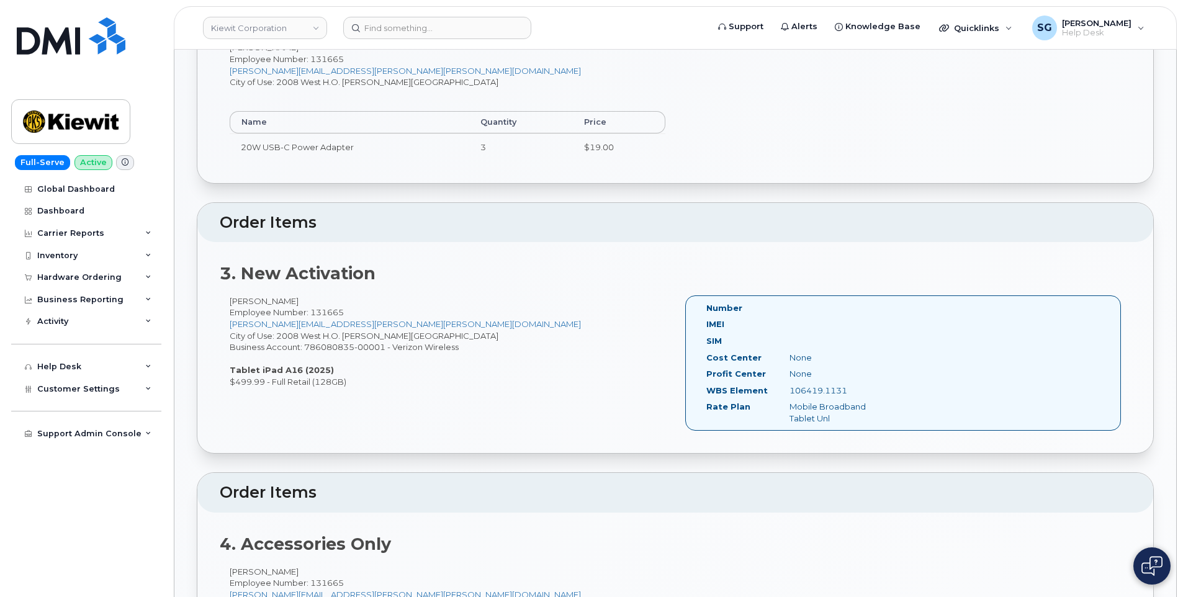
scroll to position [683, 0]
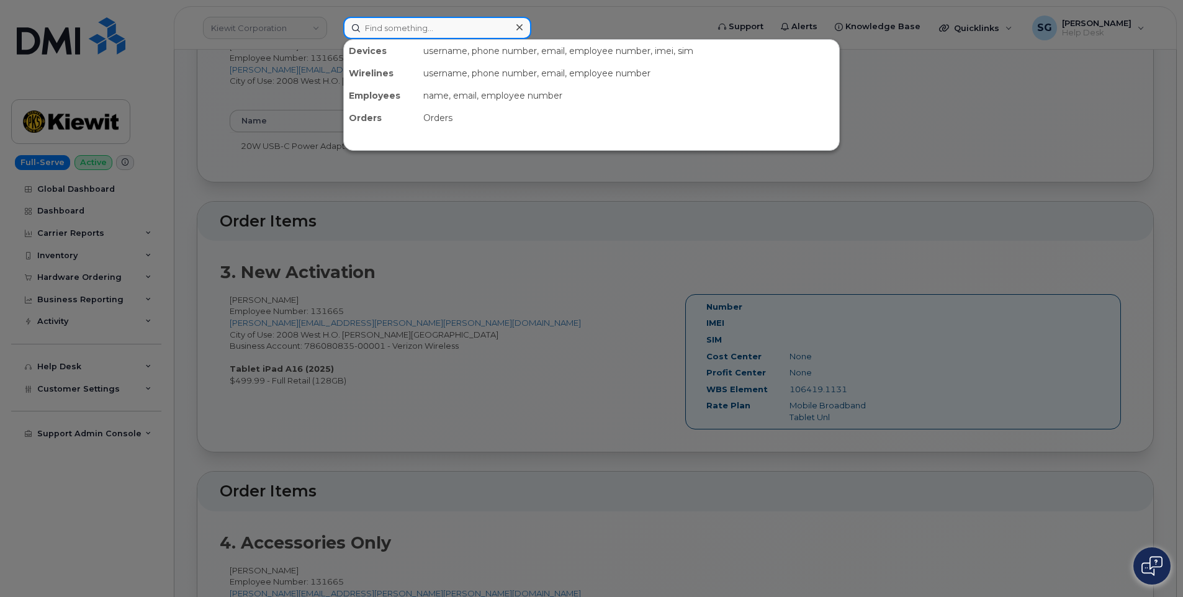
click at [440, 22] on input at bounding box center [437, 28] width 188 height 22
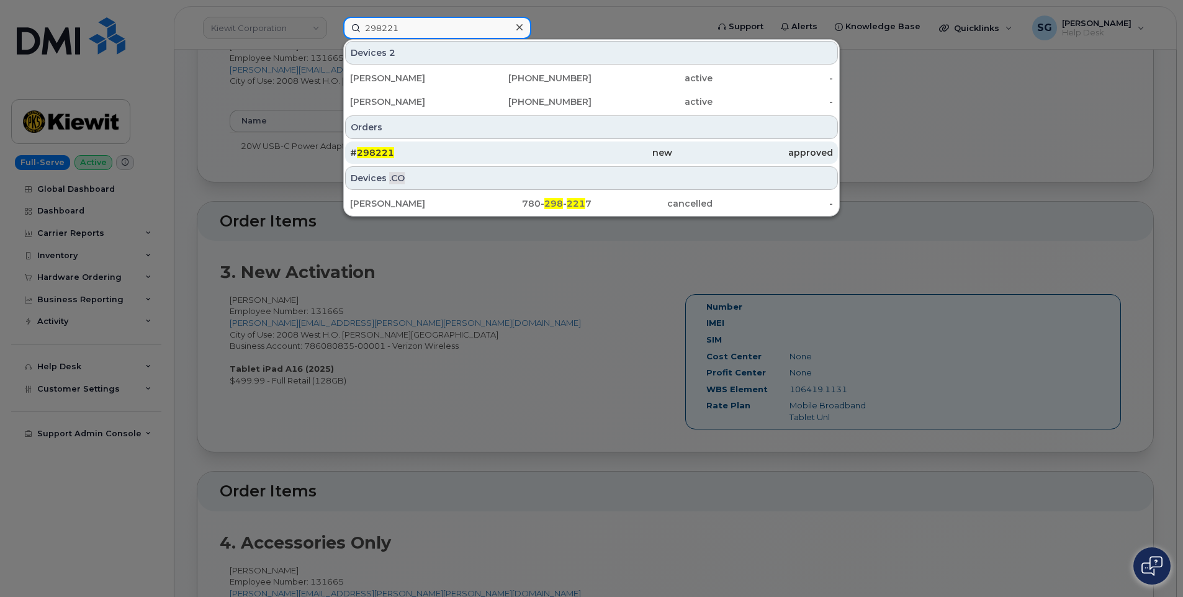
type input "298221"
click at [672, 159] on div "new" at bounding box center [752, 153] width 161 height 22
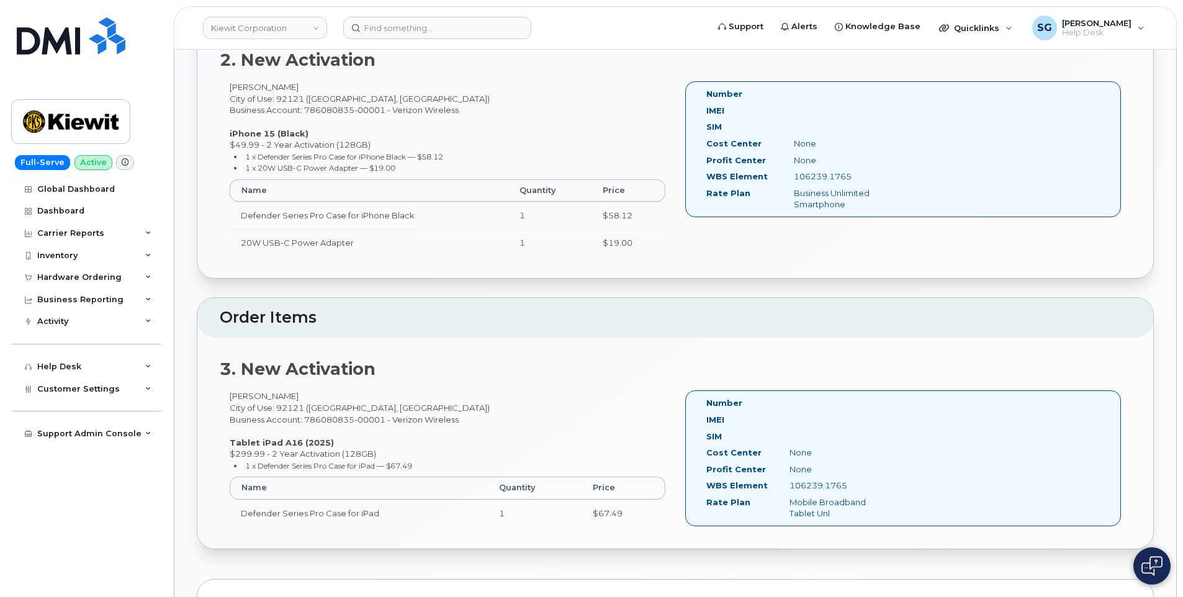
scroll to position [807, 0]
